Goal: Communication & Community: Answer question/provide support

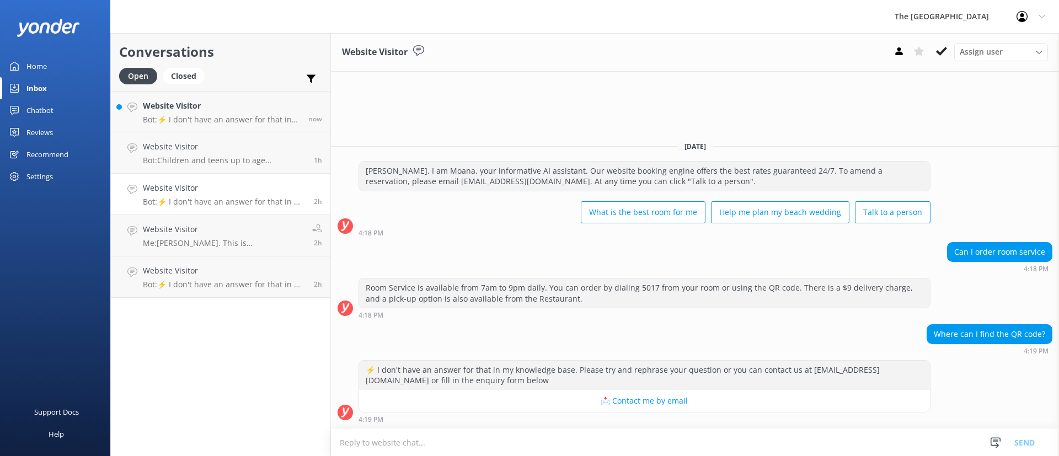
click at [213, 151] on h4 "Website Visitor" at bounding box center [224, 147] width 163 height 12
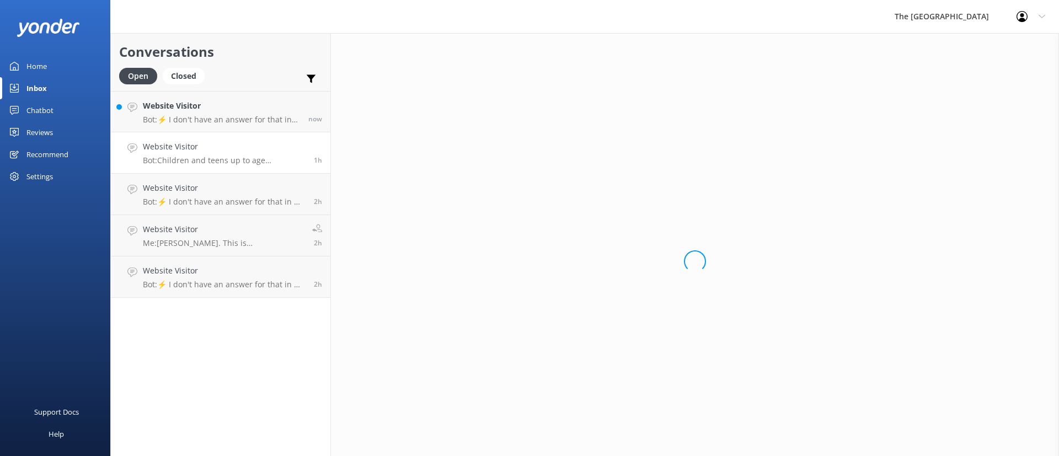
click at [209, 89] on div "Open Closed" at bounding box center [164, 81] width 91 height 26
click at [253, 278] on div "Website Visitor Bot: ⚡ I don't have an answer for that in my knowledge base. Pl…" at bounding box center [224, 277] width 163 height 24
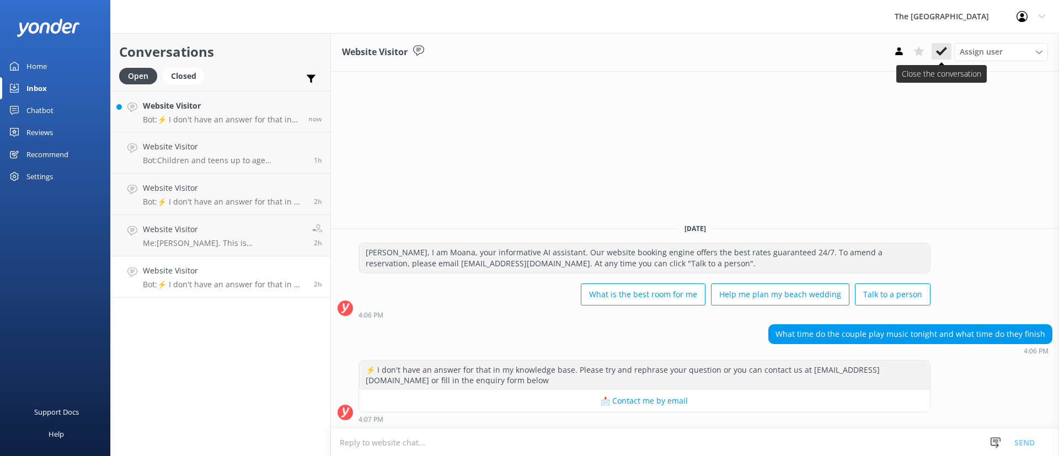
click at [949, 46] on button at bounding box center [942, 51] width 20 height 17
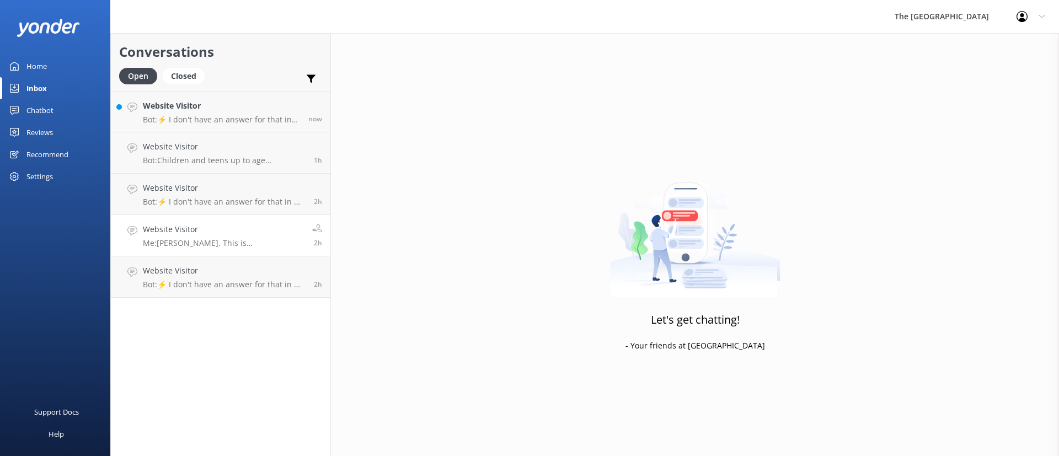
click at [282, 232] on h4 "Website Visitor" at bounding box center [223, 229] width 161 height 12
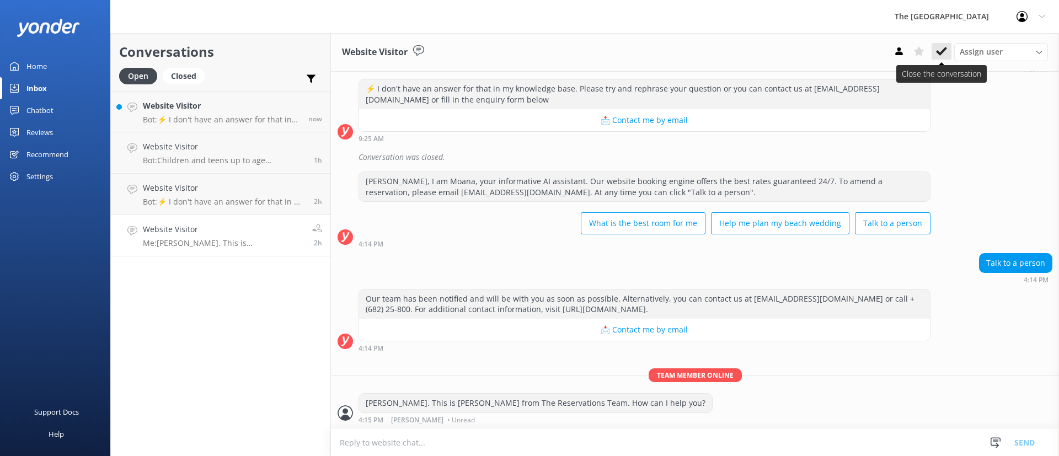
scroll to position [572, 0]
click at [937, 50] on icon at bounding box center [941, 51] width 11 height 11
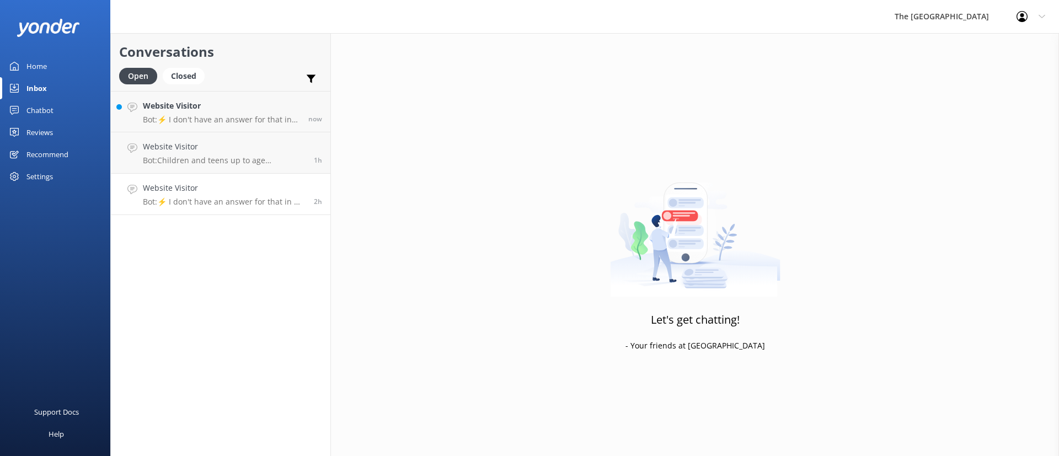
click at [169, 211] on link "Website Visitor Bot: ⚡ I don't have an answer for that in my knowledge base. Pl…" at bounding box center [221, 194] width 220 height 41
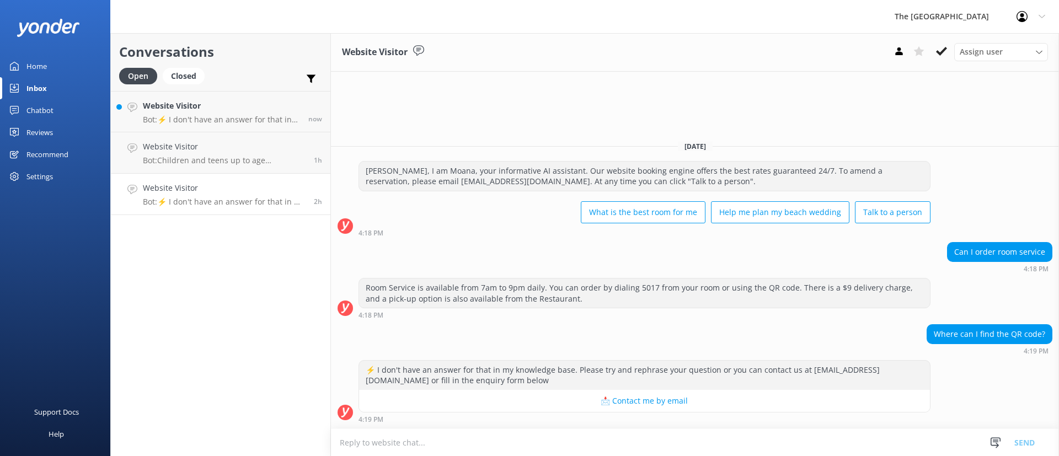
click at [931, 49] on div "Assign user Rarotongan Tata [PERSON_NAME] [PERSON_NAME] [PERSON_NAME] Vakalalab…" at bounding box center [968, 52] width 159 height 18
click at [937, 52] on use at bounding box center [941, 51] width 11 height 9
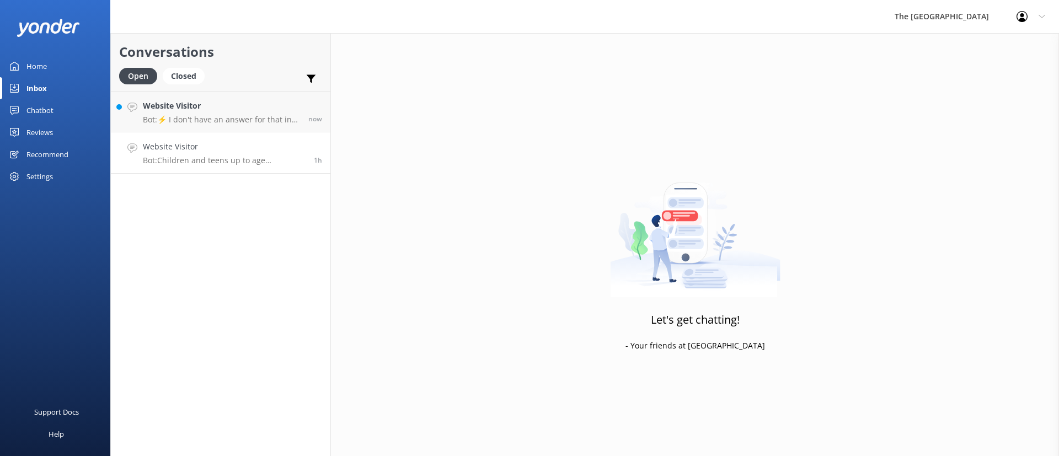
click at [252, 162] on p "Bot: Children and teens up to age [DEMOGRAPHIC_DATA] stay free when sharing wit…" at bounding box center [224, 161] width 163 height 10
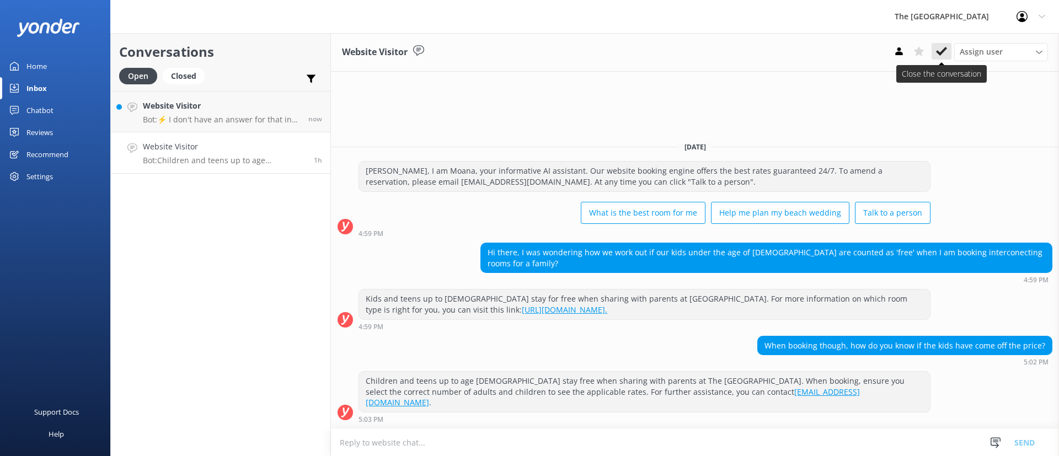
click at [941, 56] on icon at bounding box center [941, 51] width 11 height 11
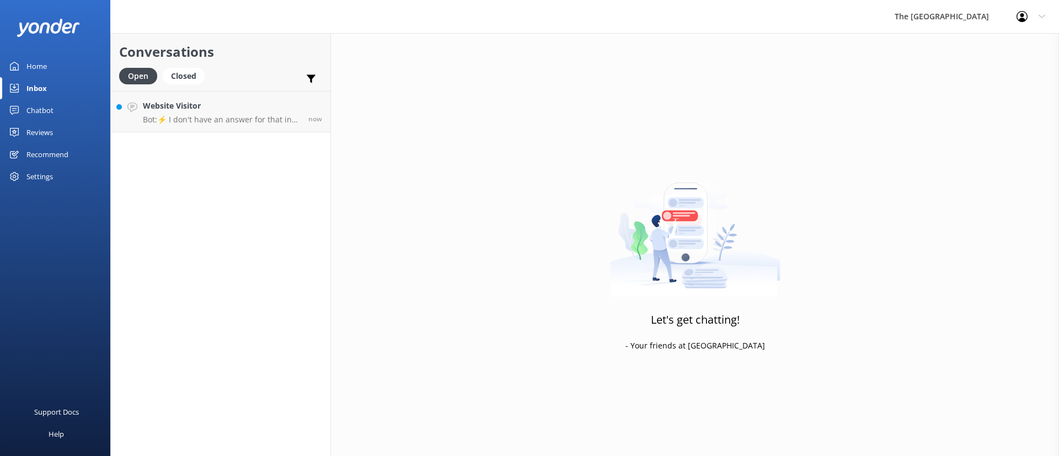
click at [263, 280] on div "Conversations Open Closed Important Assigned to me Unassigned Website Visitor B…" at bounding box center [220, 244] width 221 height 423
click at [157, 120] on p "Bot: ⚡ I don't have an answer for that in my knowledge base. Please try and rep…" at bounding box center [223, 120] width 161 height 10
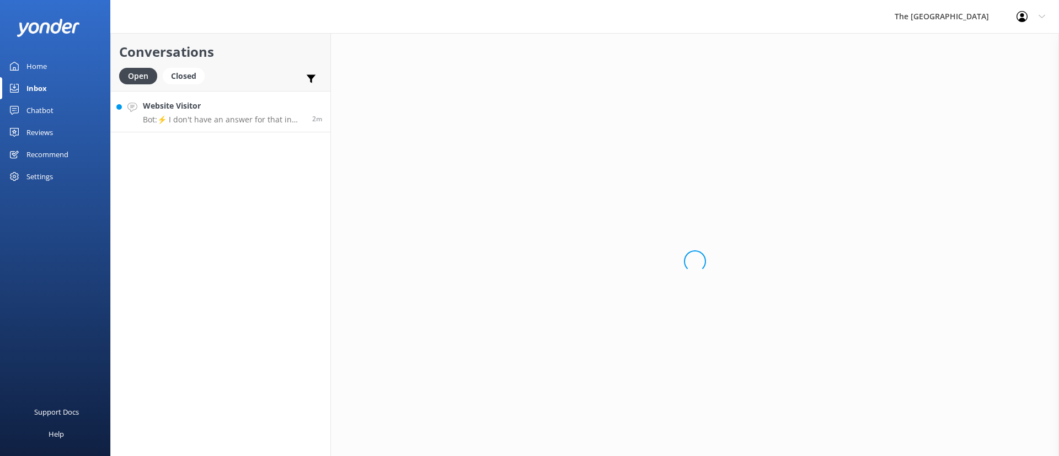
click at [249, 239] on div "Conversations Open Closed Important Assigned to me Unassigned Website Visitor B…" at bounding box center [220, 244] width 221 height 423
